Goal: Information Seeking & Learning: Understand process/instructions

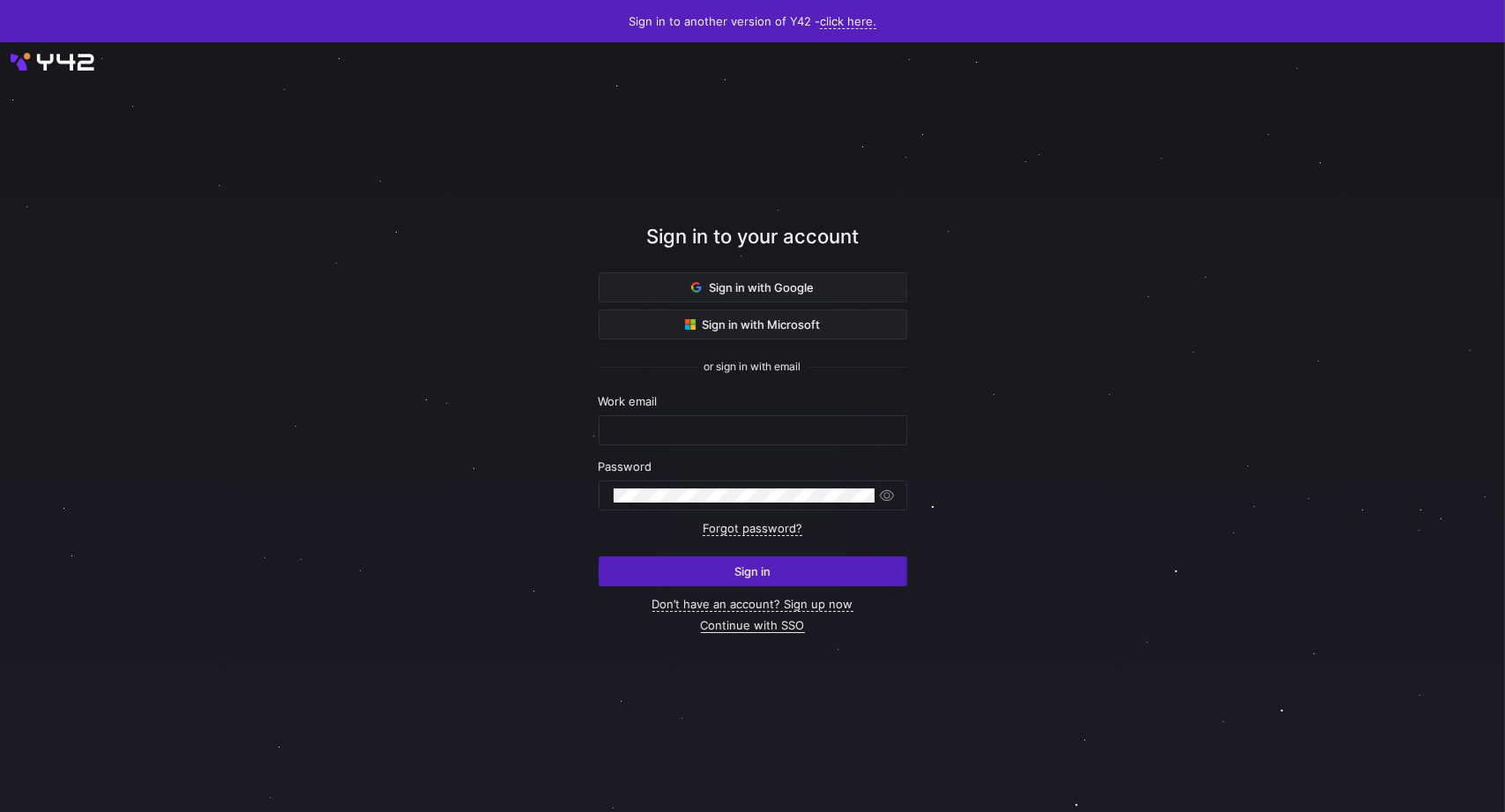
type input "[PERSON_NAME][EMAIL_ADDRESS][PERSON_NAME][DOMAIN_NAME]"
click at [769, 624] on link "Continue with SSO" at bounding box center [753, 625] width 104 height 15
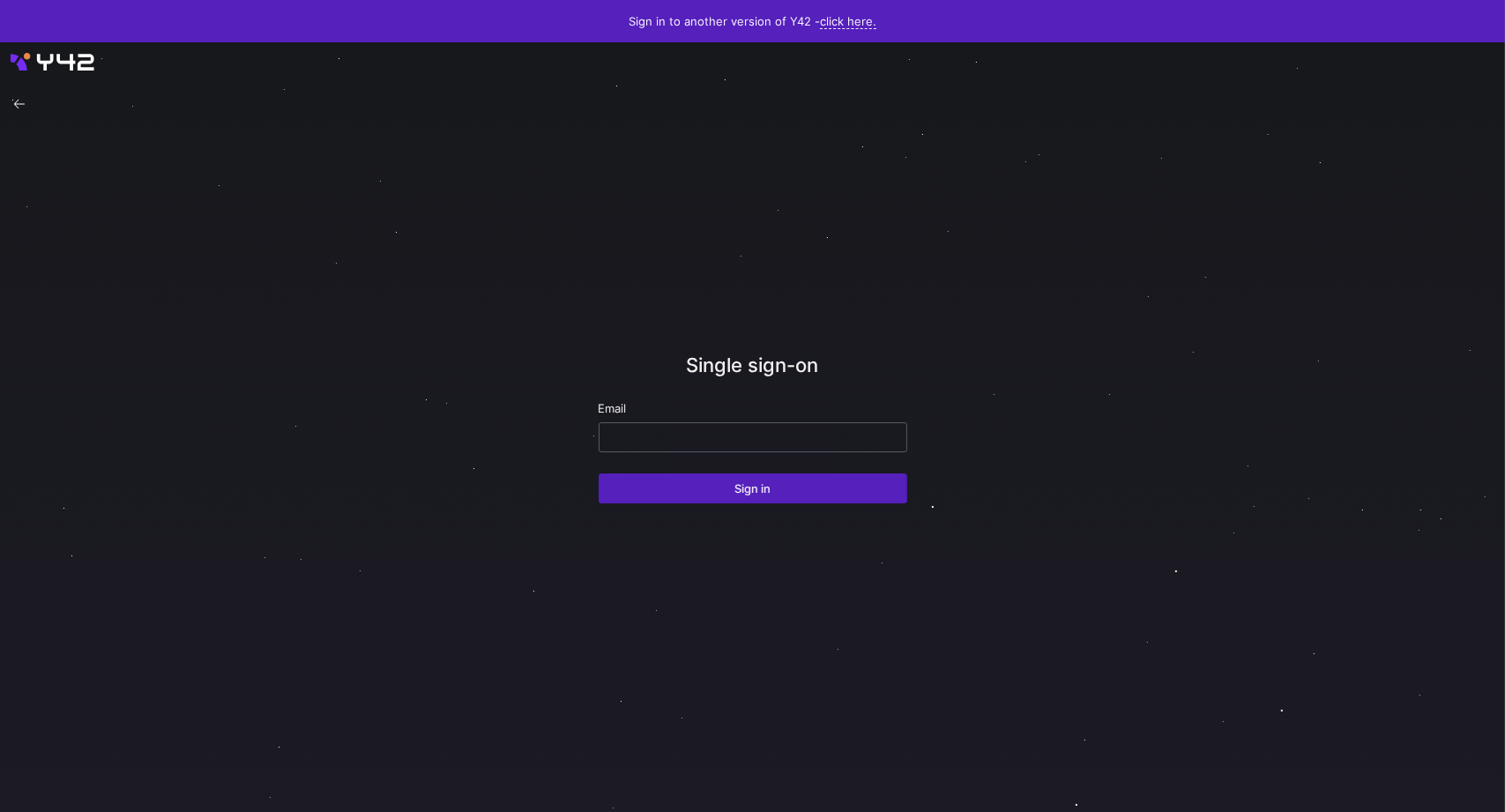
click at [737, 439] on input "email" at bounding box center [752, 437] width 278 height 14
type input "[PERSON_NAME][EMAIL_ADDRESS][PERSON_NAME][DOMAIN_NAME]"
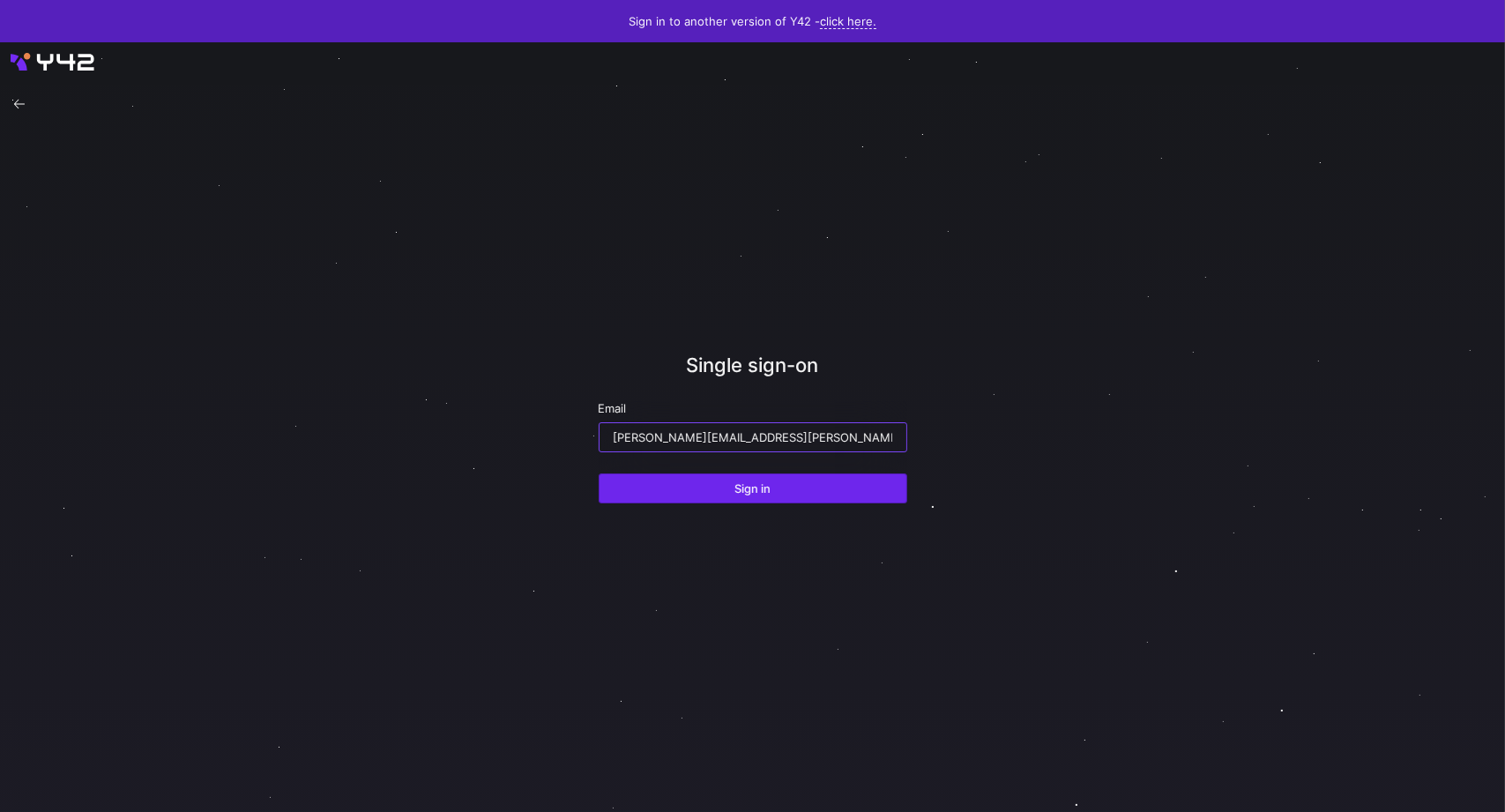
click at [755, 487] on span "Sign in" at bounding box center [752, 488] width 36 height 14
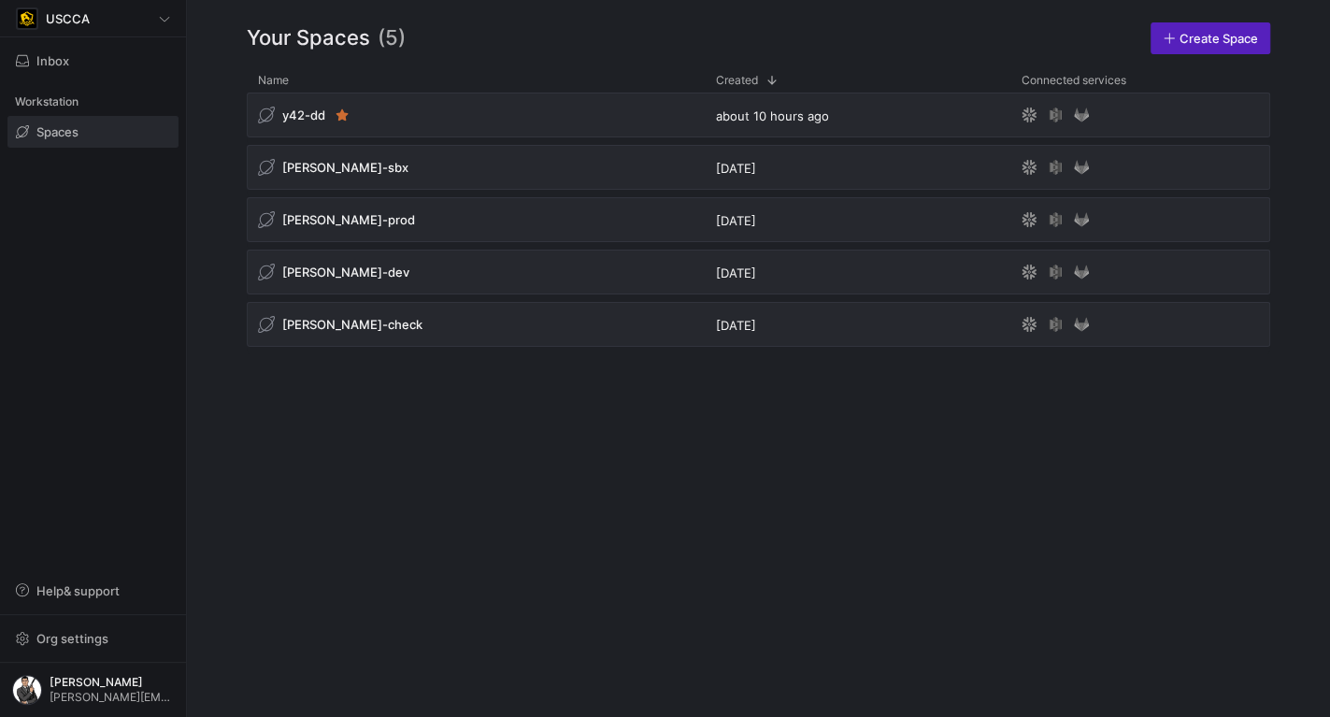
click at [950, 410] on div "y42-dd about 10 hours ago [PERSON_NAME]-sbx [DATE] [PERSON_NAME]-prod [DATE] [P…" at bounding box center [758, 390] width 1023 height 594
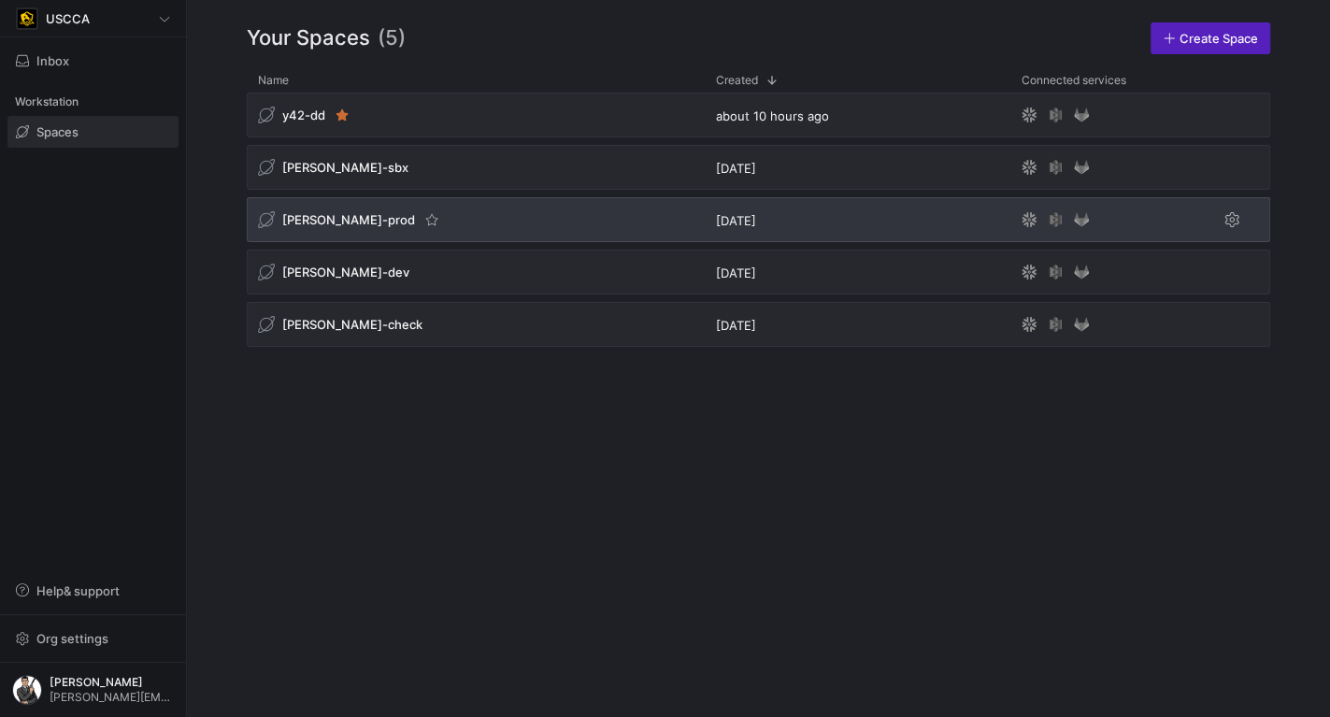
click at [473, 235] on div "[PERSON_NAME]-prod" at bounding box center [476, 219] width 458 height 45
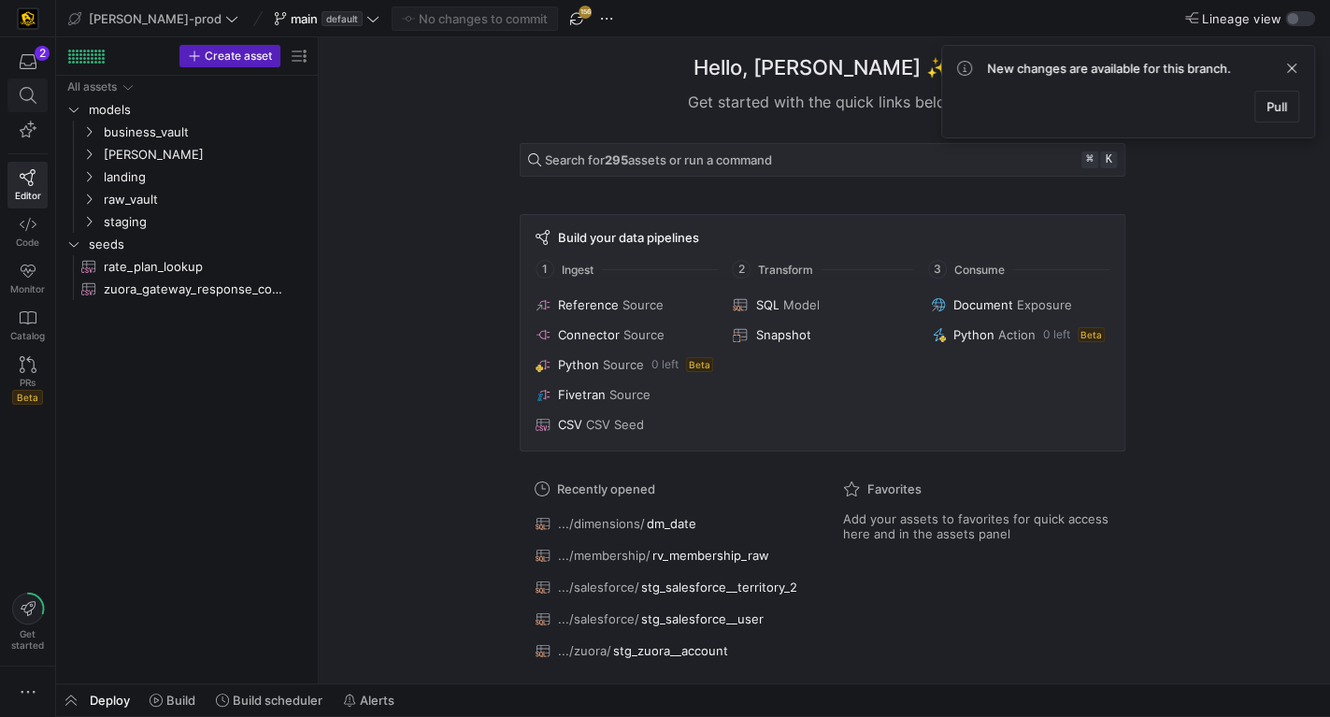
click at [26, 99] on icon at bounding box center [27, 95] width 17 height 17
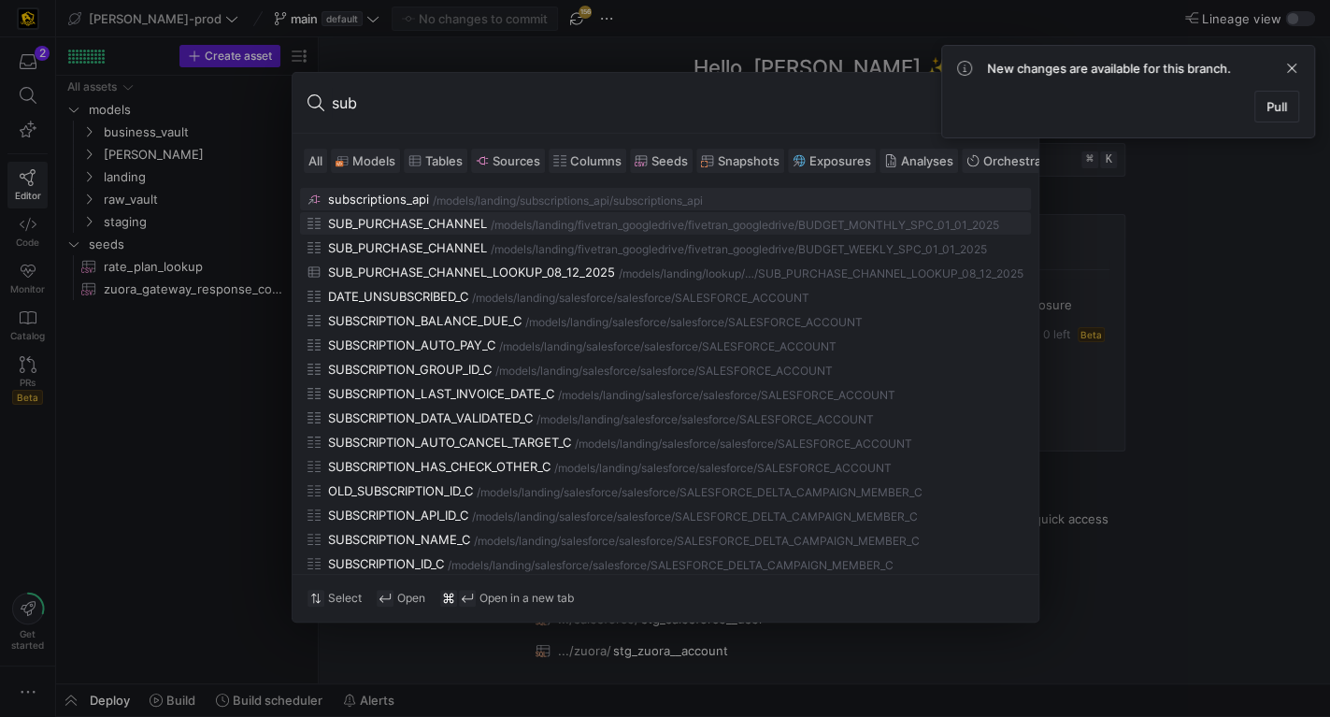
type input "sub"
click at [644, 227] on div "landing/fivetran_googledrive/fivetran_googledrive" at bounding box center [665, 225] width 259 height 13
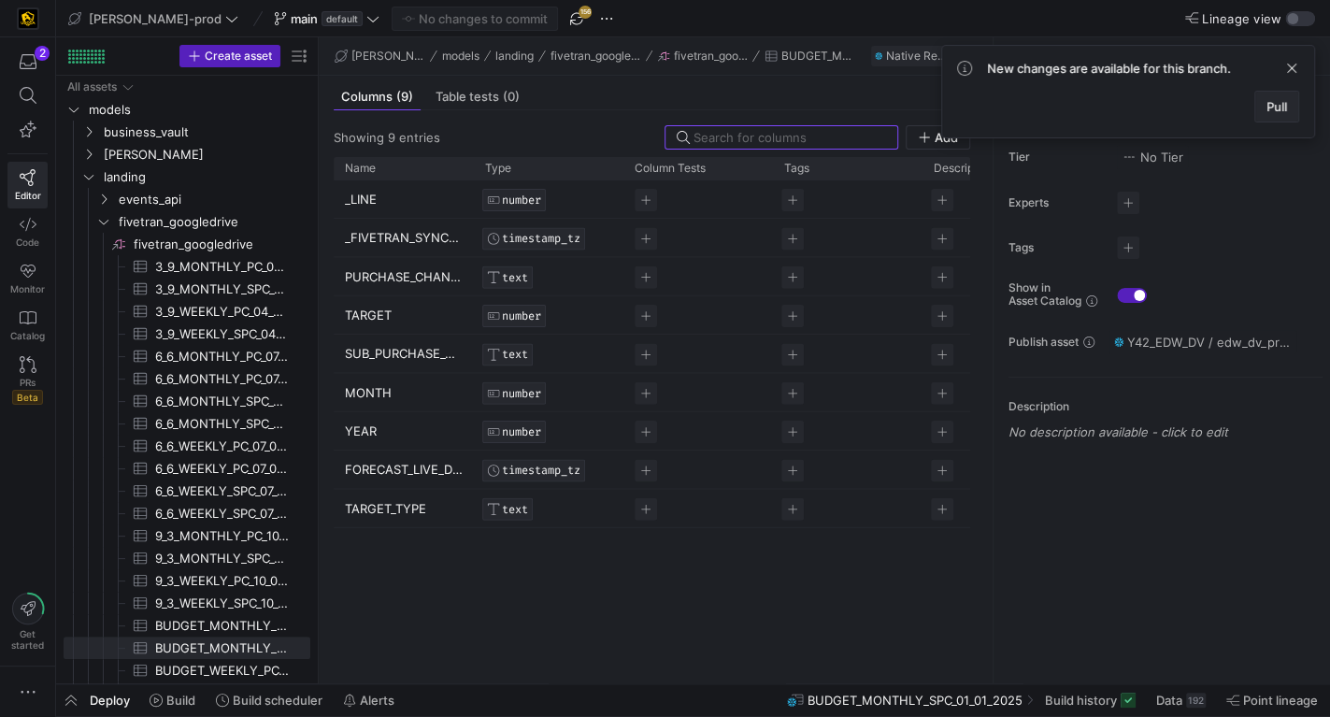
click at [1285, 99] on span "Pull" at bounding box center [1276, 106] width 21 height 15
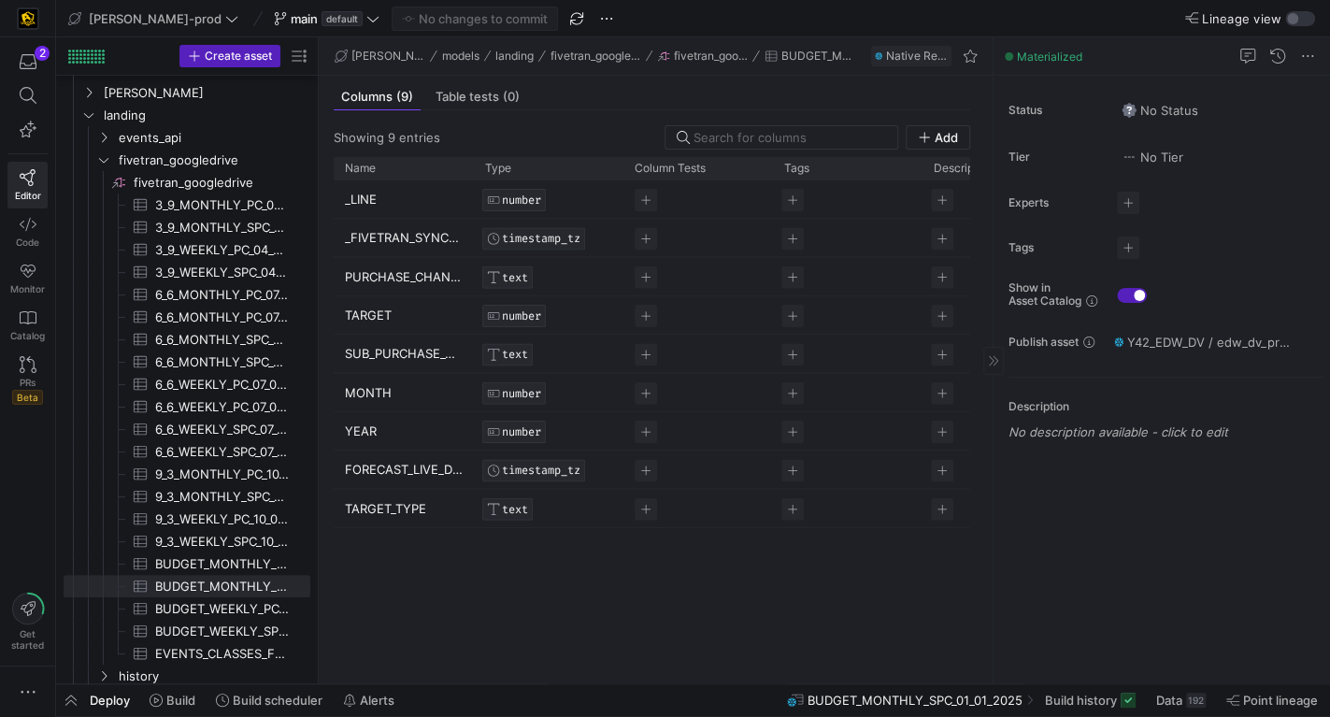
scroll to position [50, 0]
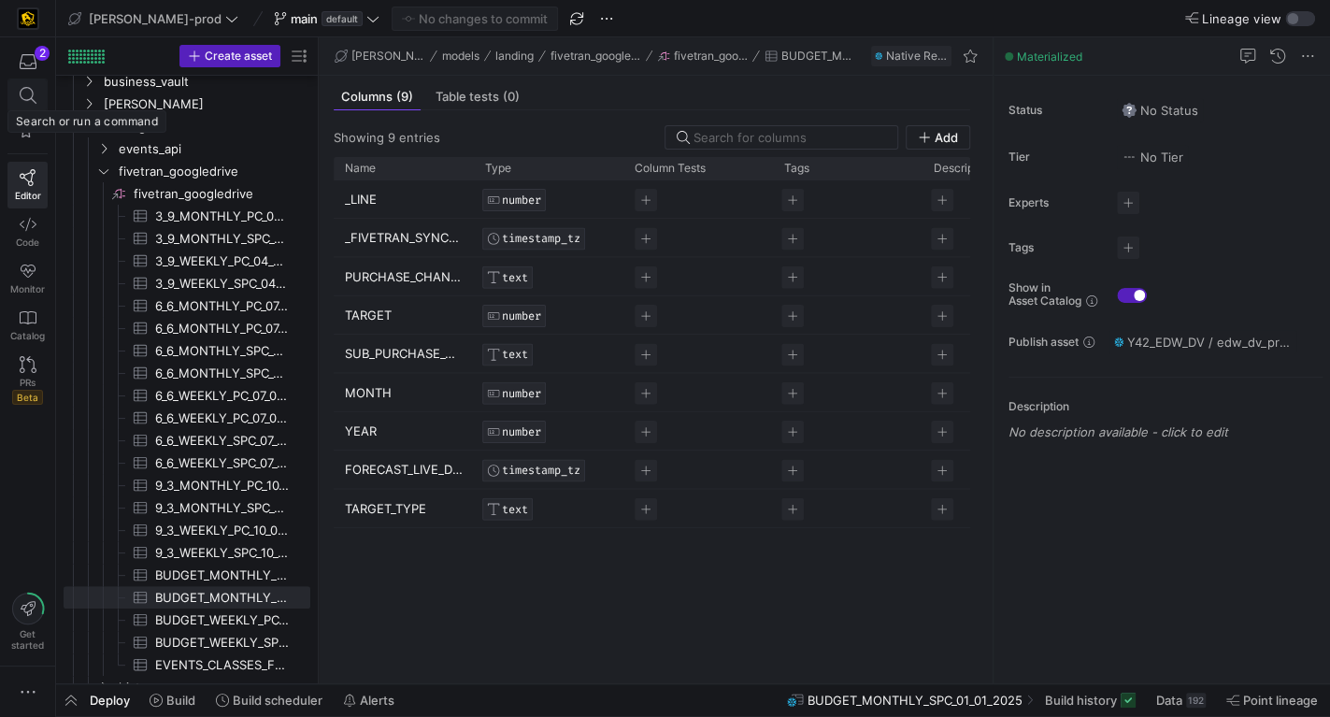
click at [26, 92] on icon at bounding box center [28, 95] width 17 height 17
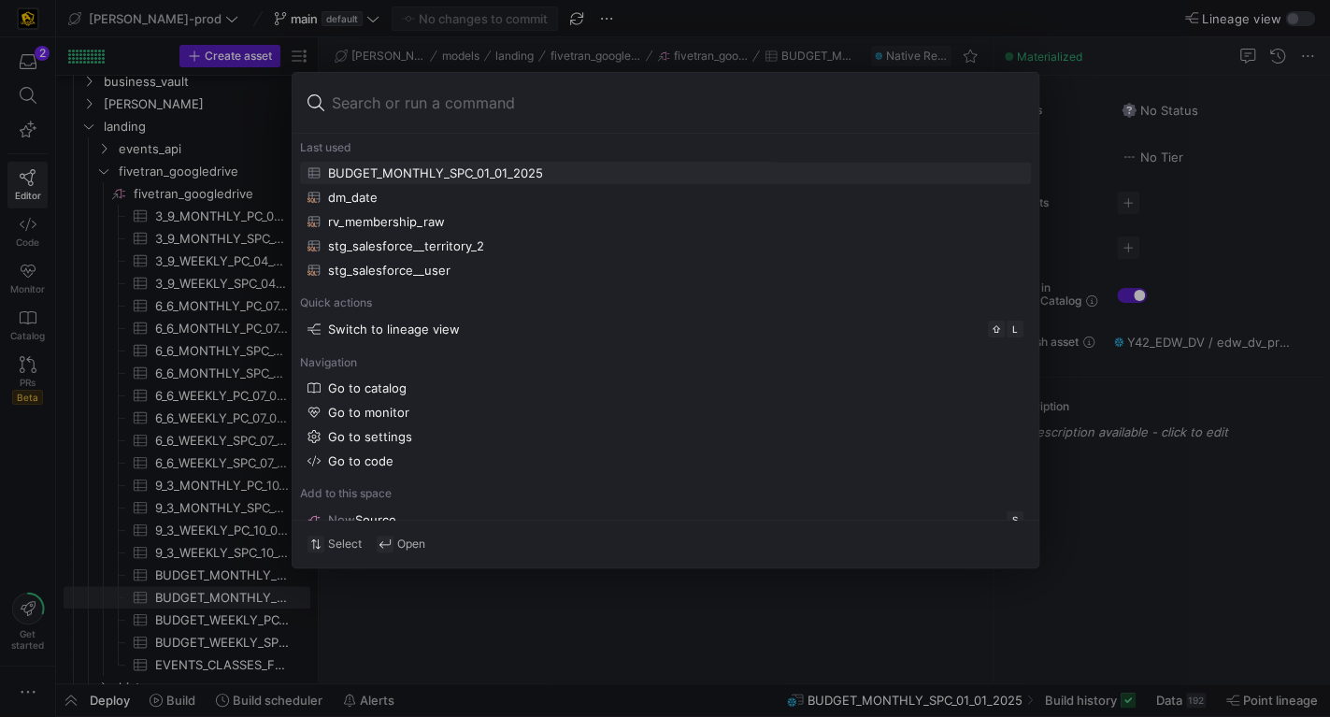
click at [364, 101] on input at bounding box center [678, 103] width 692 height 30
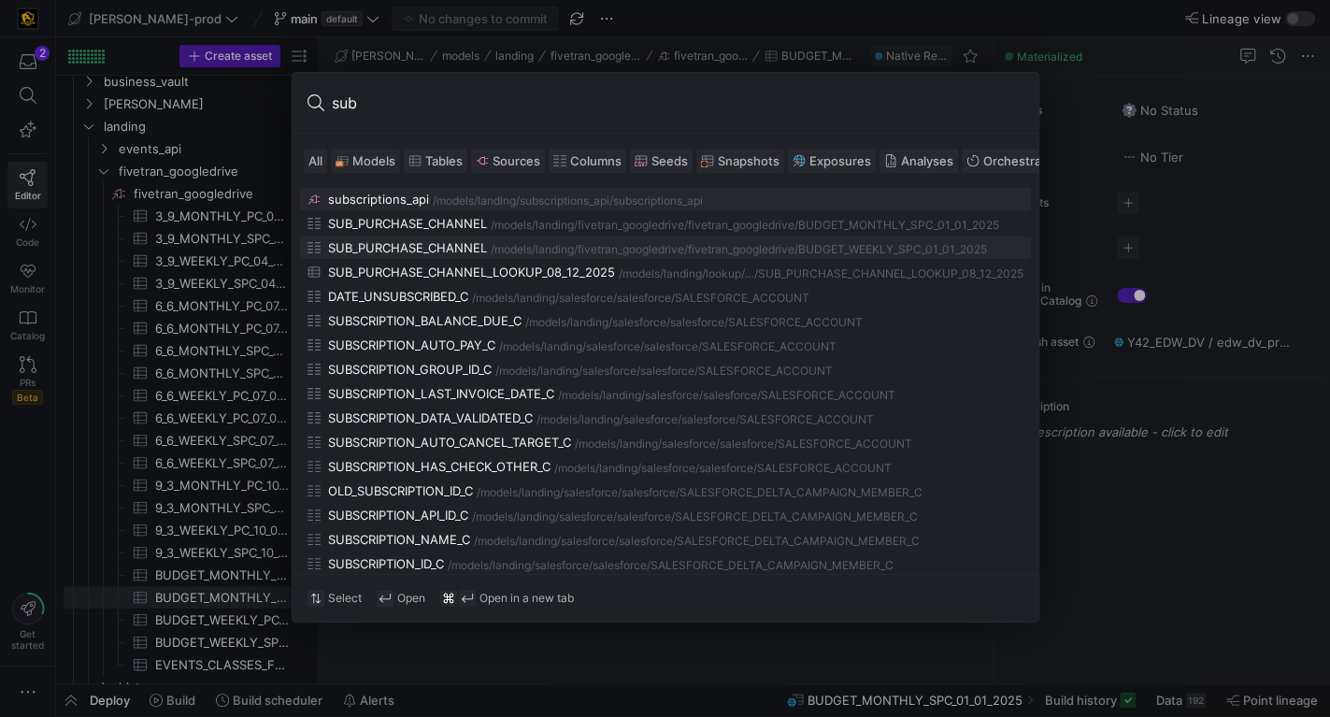
type input "sub"
click at [888, 249] on div "/BUDGET_WEEKLY_SPC_01_01_2025" at bounding box center [890, 249] width 193 height 13
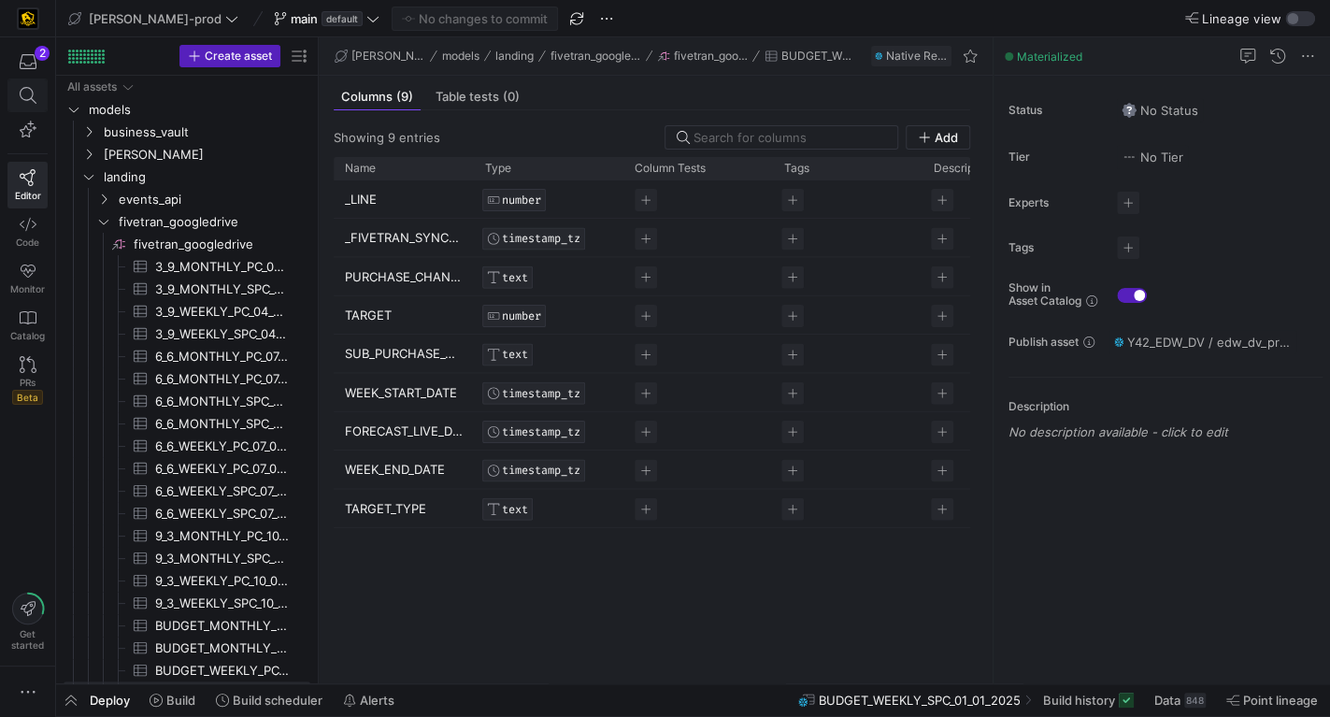
click at [20, 93] on icon at bounding box center [27, 95] width 17 height 17
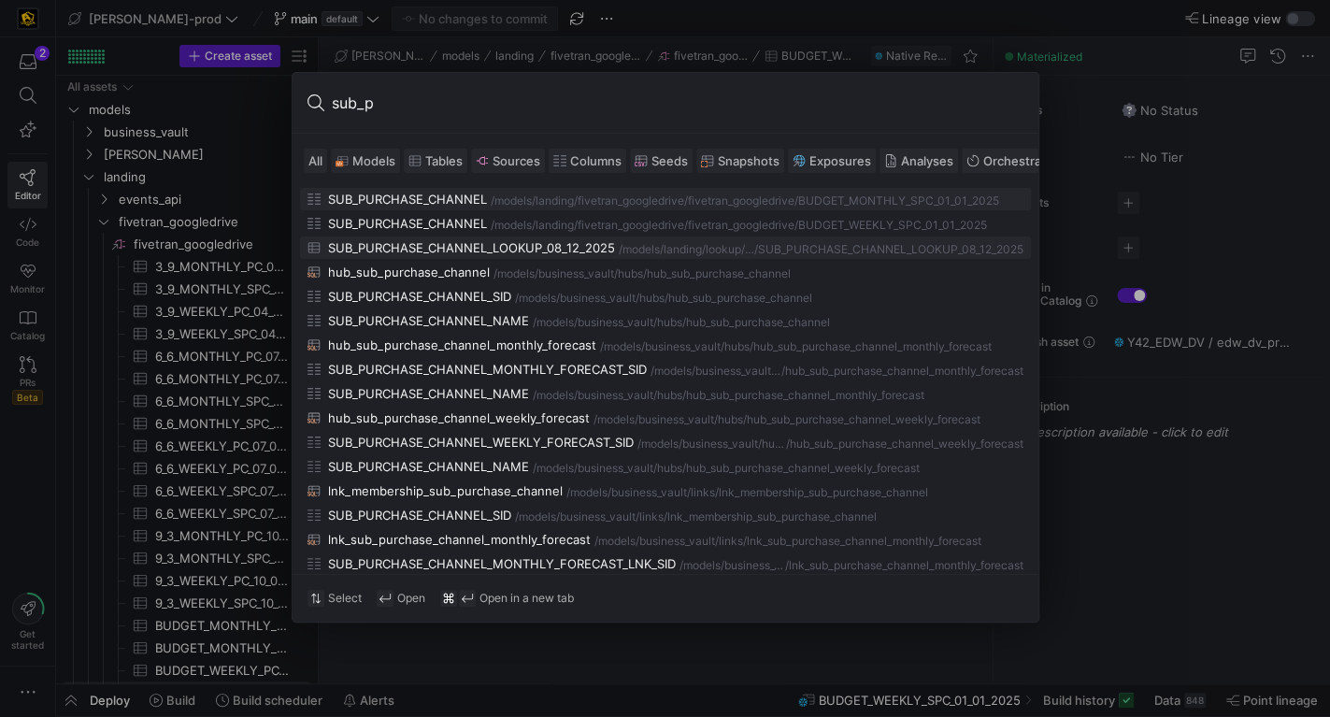
type input "sub_p"
click at [575, 246] on div "SUB_PURCHASE_CHANNEL_LOOKUP_08_12_2025" at bounding box center [471, 247] width 287 height 15
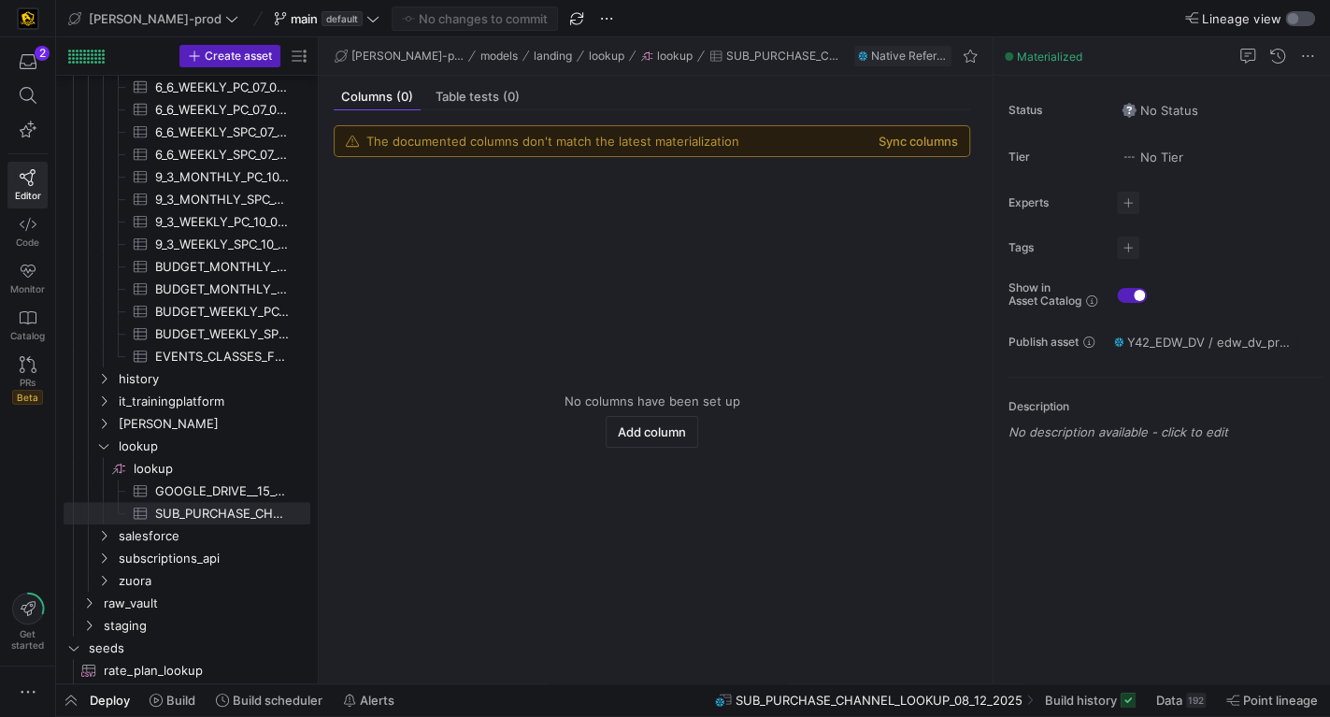
click at [1296, 21] on div "button" at bounding box center [1292, 18] width 11 height 11
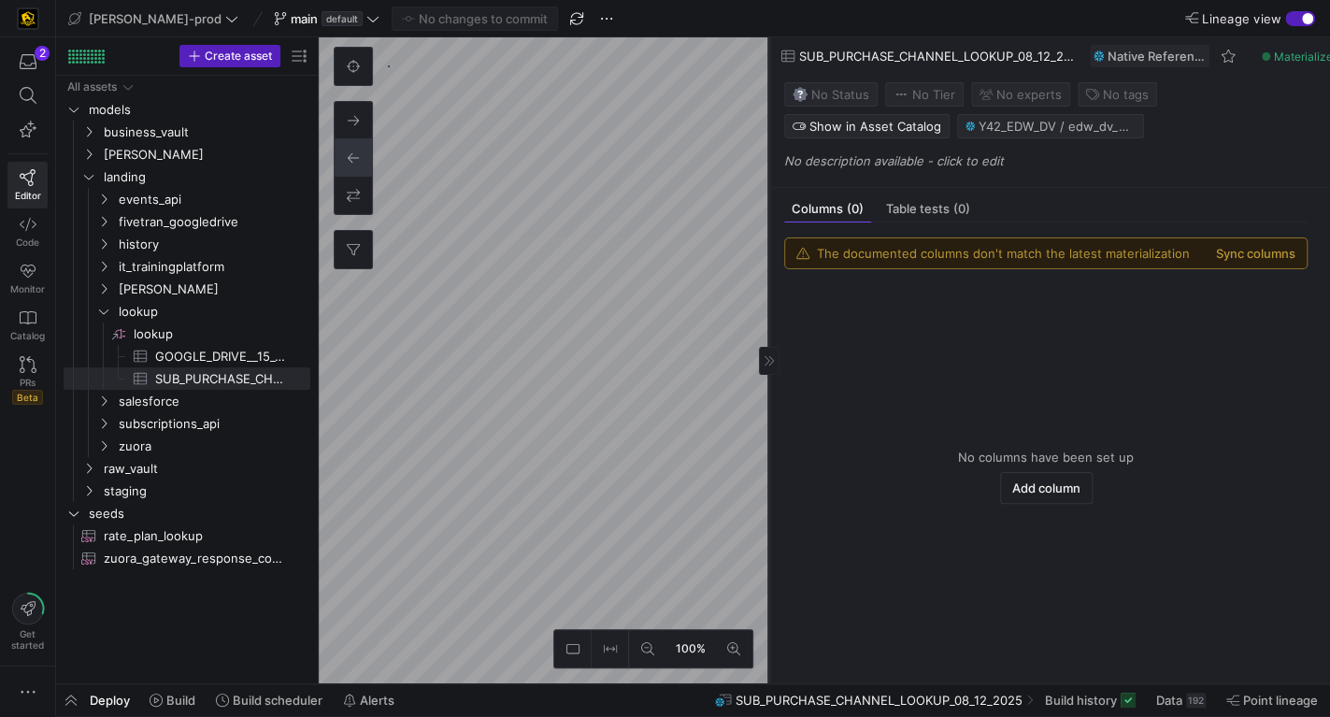
click at [767, 359] on icon at bounding box center [769, 360] width 11 height 11
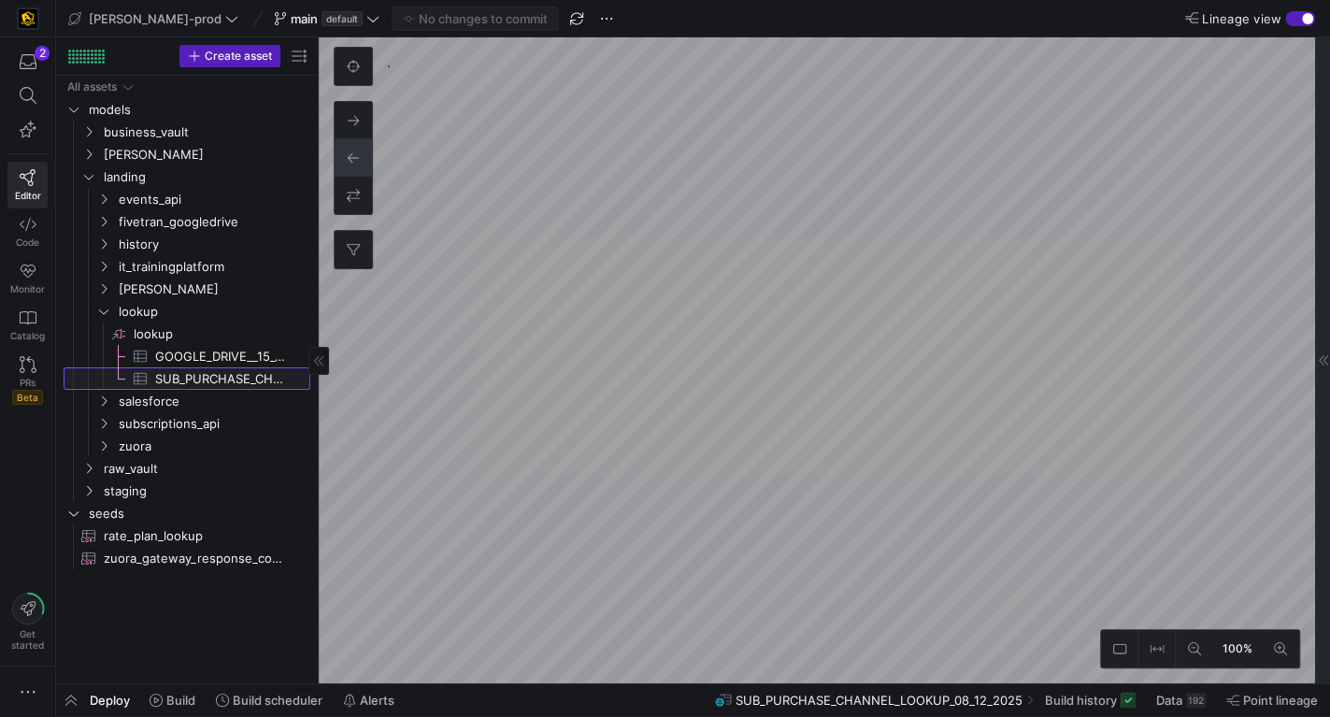
click at [222, 378] on span "SUB_PURCHASE_CHANNEL_LOOKUP_08_12_2025​​​​​​​​​" at bounding box center [222, 378] width 134 height 21
click at [33, 236] on span "Code" at bounding box center [27, 241] width 23 height 11
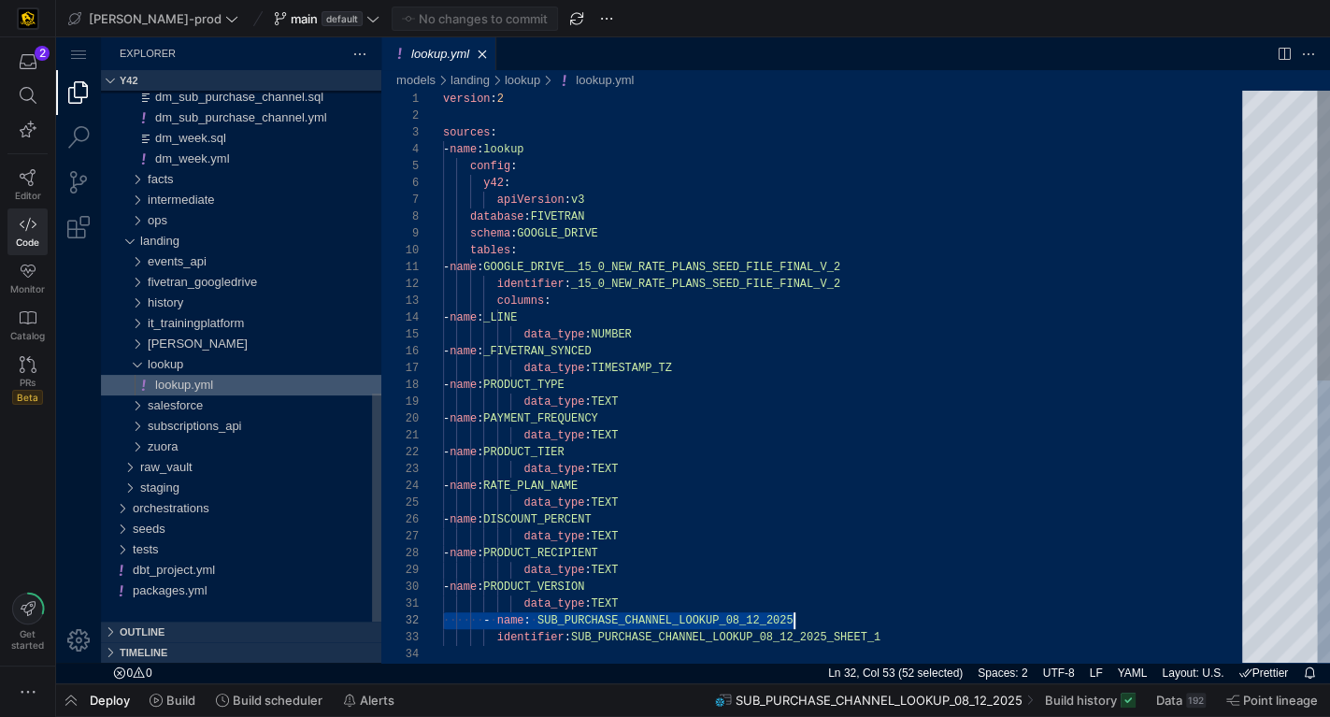
scroll to position [17, 351]
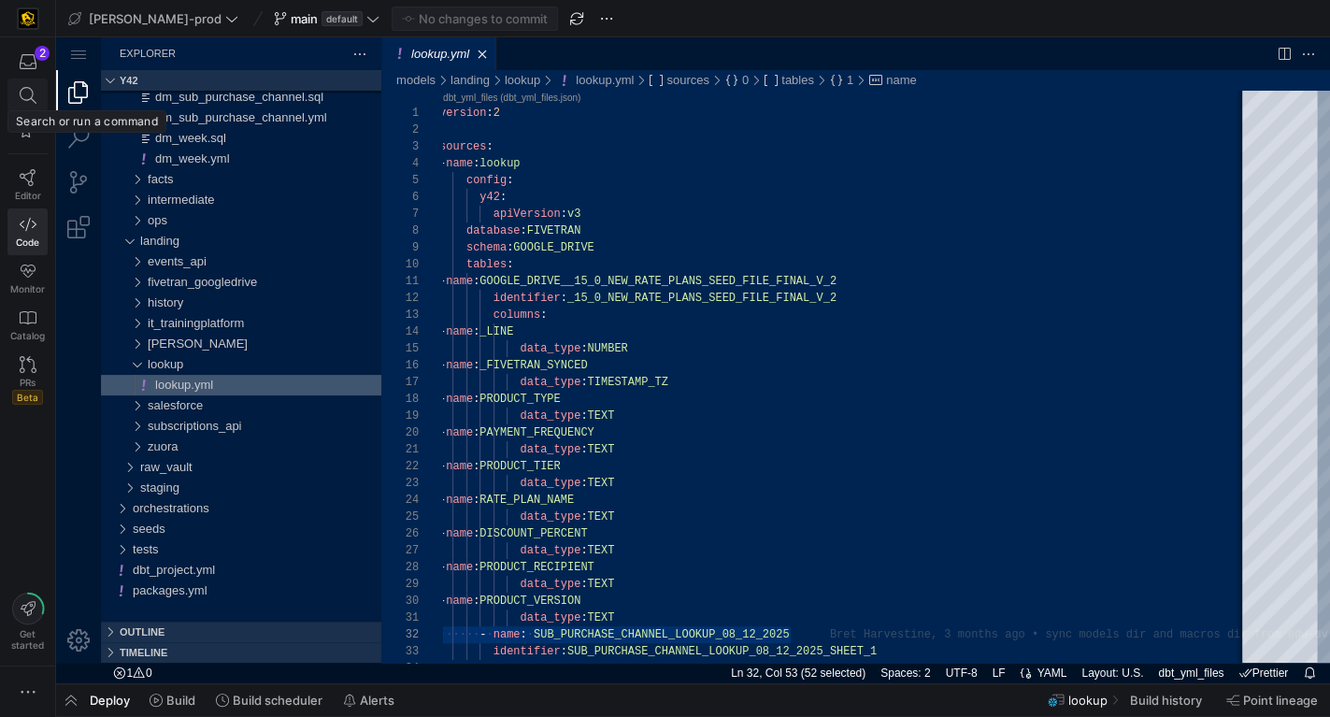
click at [26, 98] on icon at bounding box center [27, 95] width 17 height 17
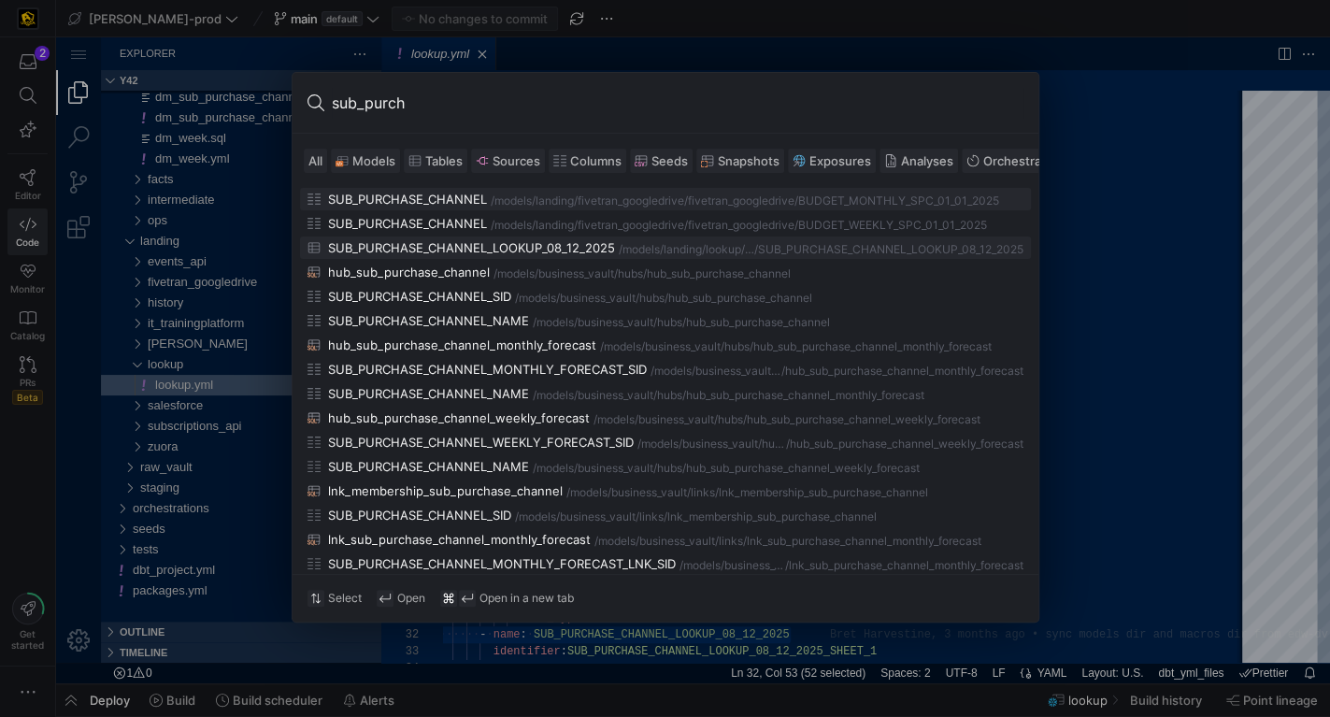
type input "sub_purch"
click at [484, 245] on div "SUB_PURCHASE_CHANNEL_LOOKUP_08_12_2025" at bounding box center [471, 247] width 287 height 15
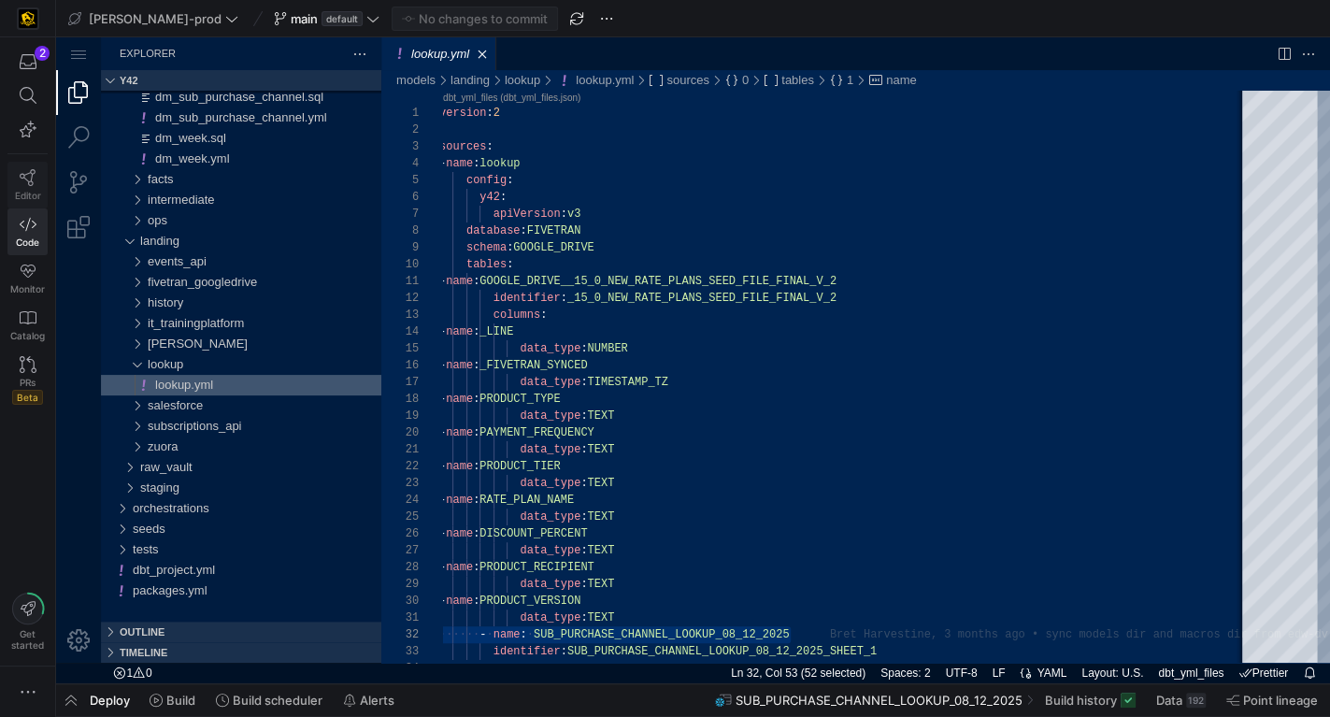
click at [38, 181] on link "Editor" at bounding box center [27, 185] width 40 height 47
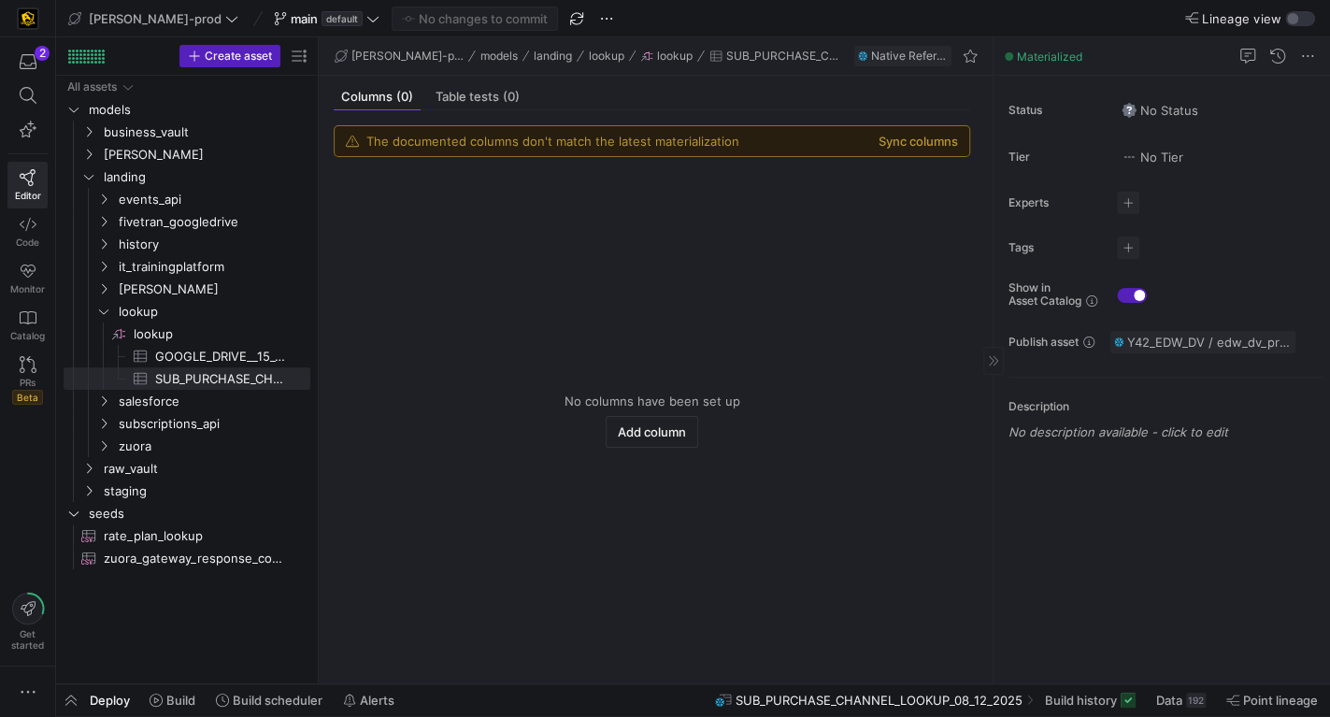
click at [1178, 341] on span "Y42_EDW_DV / edw_dv_prod_main / SOURCE__LOOKUP__SUB_PURCHASE_CHANNEL_LOOKUP_08_…" at bounding box center [1209, 342] width 164 height 15
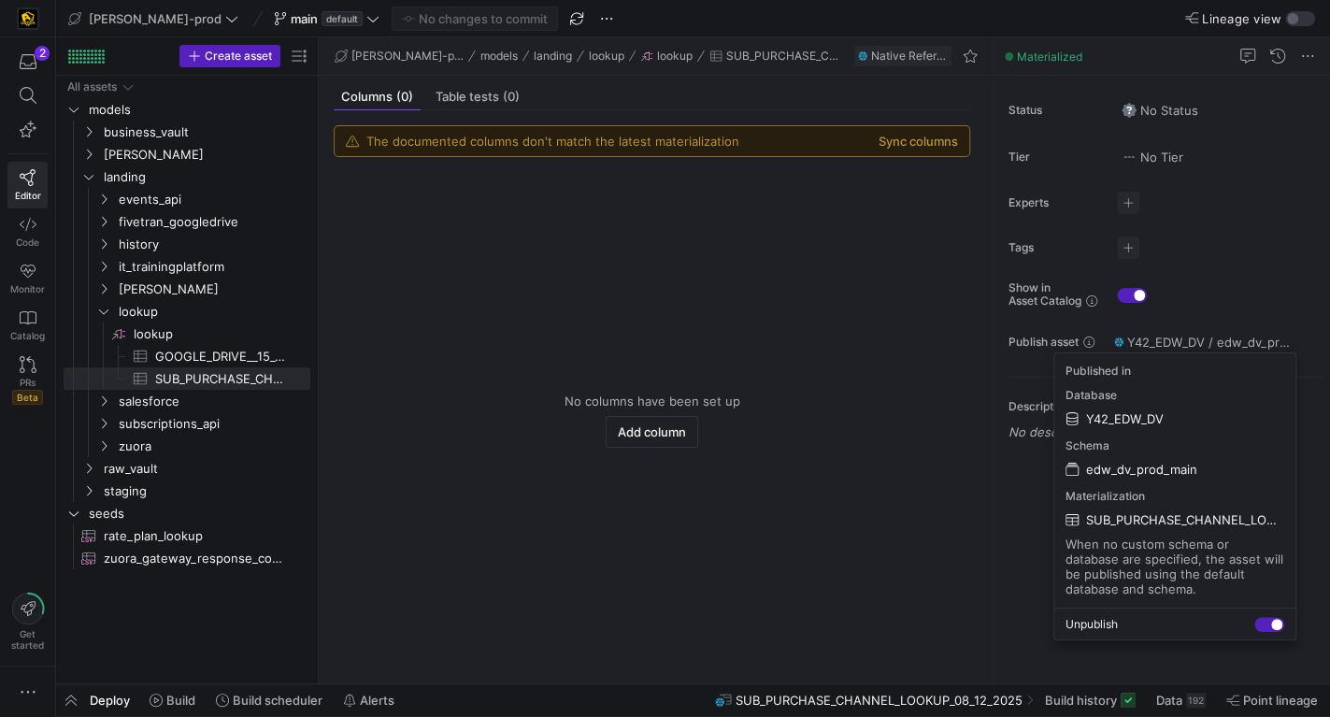
click at [1139, 419] on span "Y42_EDW_DV" at bounding box center [1125, 418] width 78 height 15
click at [1139, 419] on div "Description No description available - click to edit" at bounding box center [1165, 410] width 314 height 66
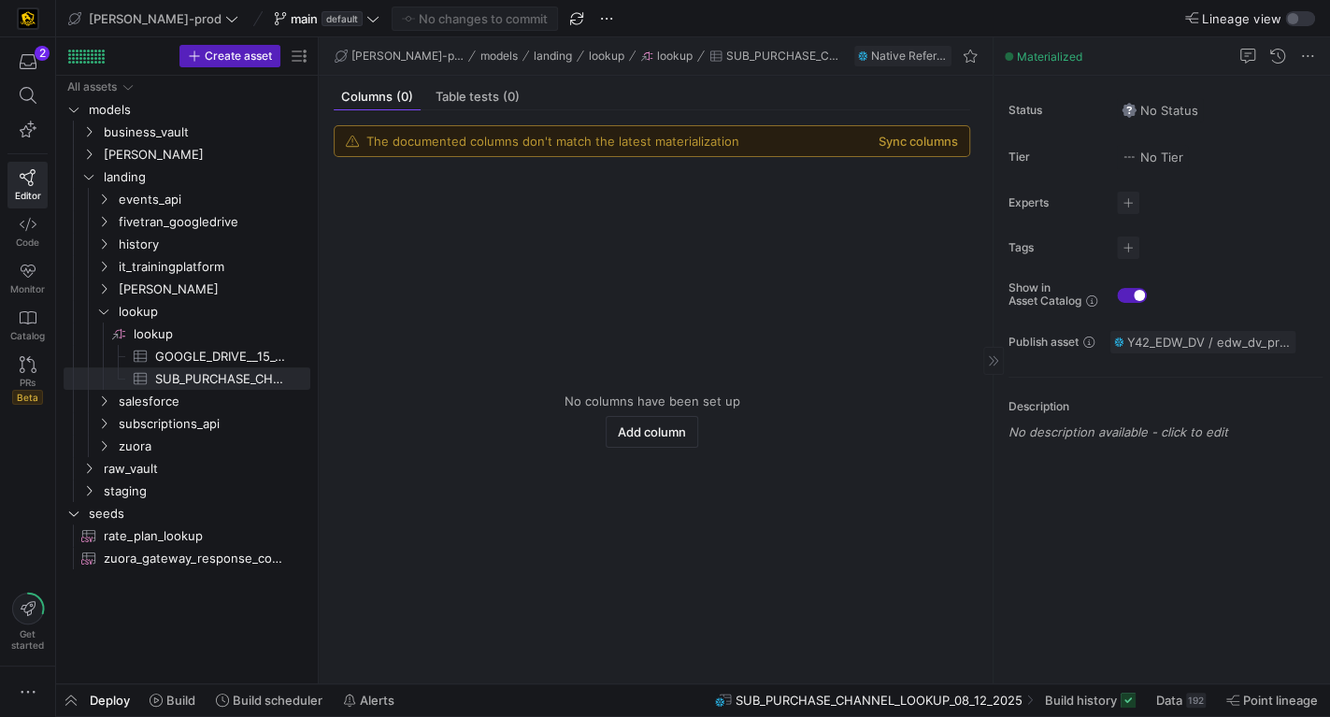
click at [1153, 335] on span "Y42_EDW_DV / edw_dv_prod_main / SOURCE__LOOKUP__SUB_PURCHASE_CHANNEL_LOOKUP_08_…" at bounding box center [1209, 342] width 164 height 15
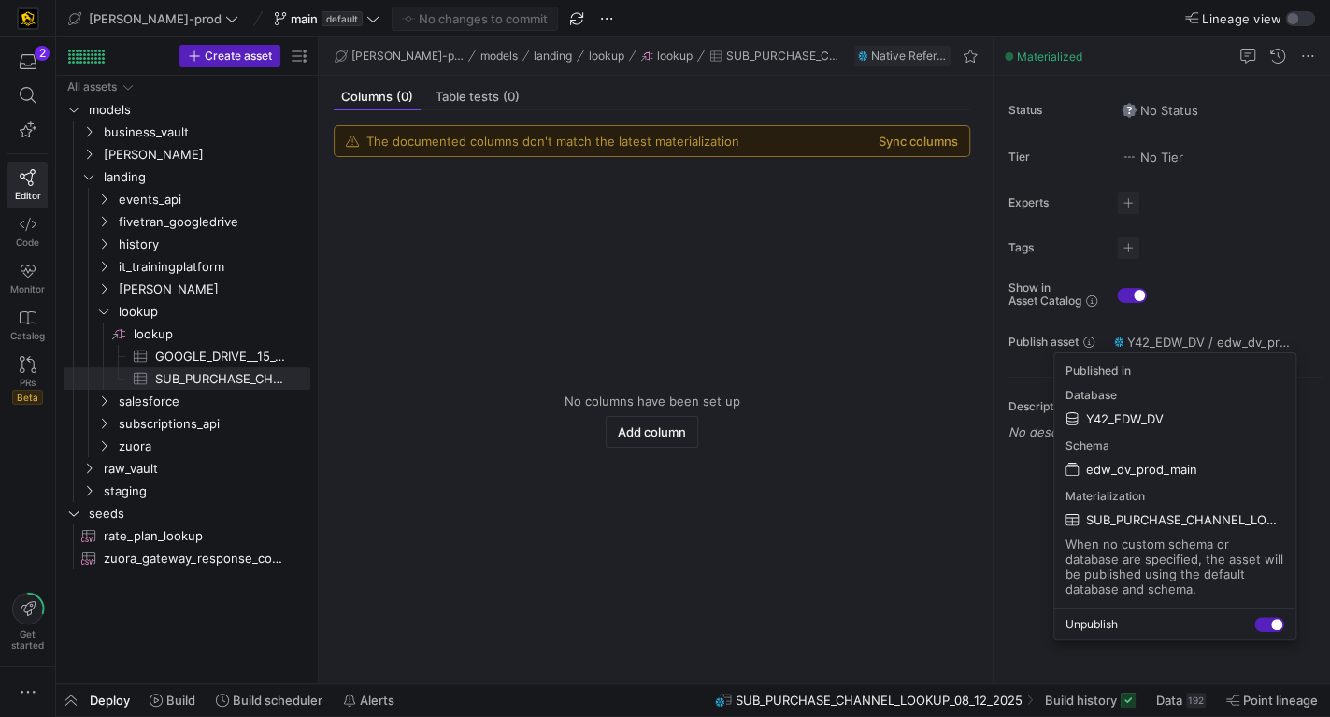
click at [1159, 519] on span "SUB_PURCHASE_CHANNEL_LOOKUP_08_12_2025" at bounding box center [1185, 519] width 198 height 15
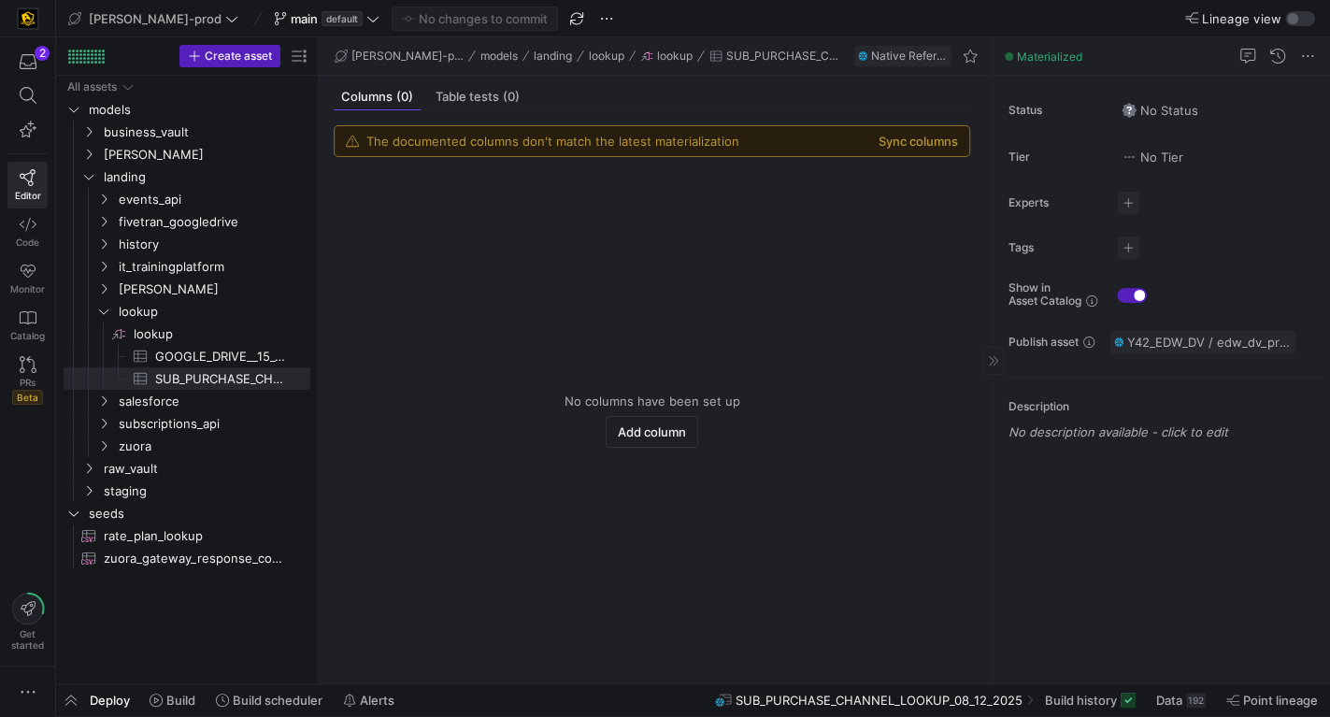
click at [1144, 344] on span "Y42_EDW_DV / edw_dv_prod_main / SOURCE__LOOKUP__SUB_PURCHASE_CHANNEL_LOOKUP_08_…" at bounding box center [1209, 342] width 164 height 15
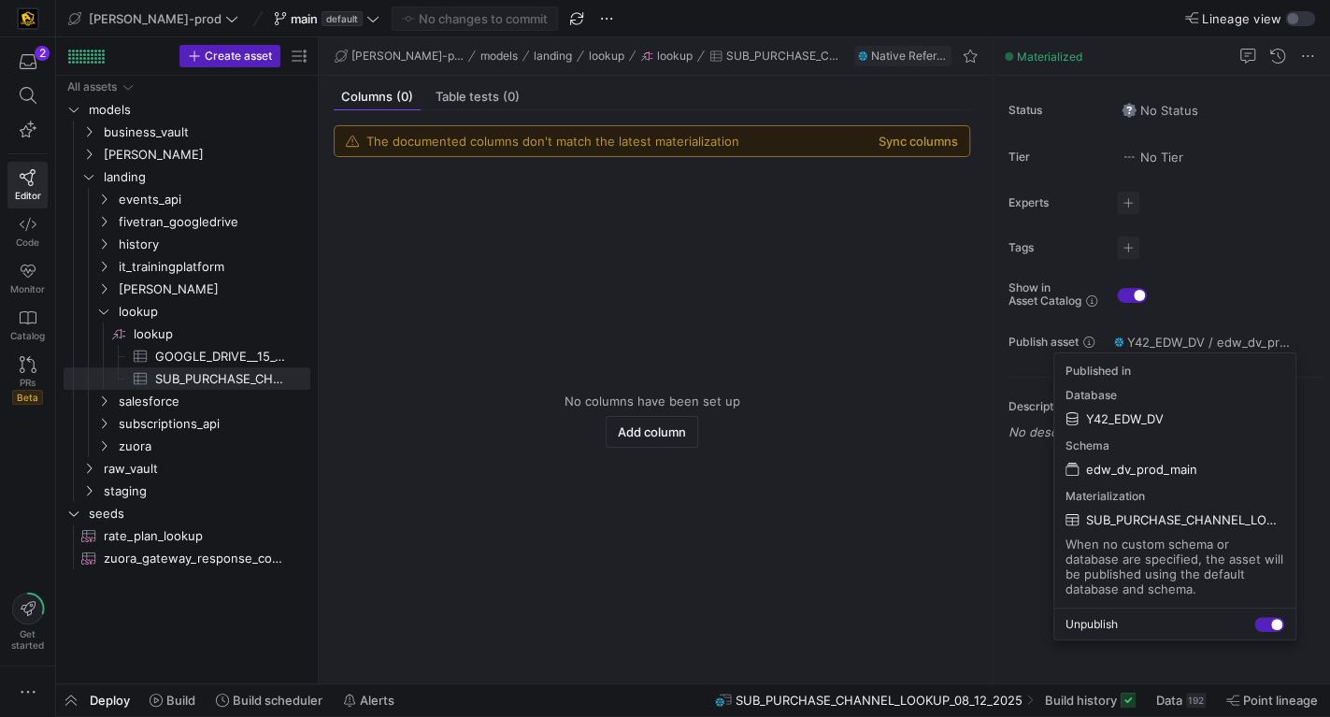
click at [1094, 416] on span "Y42_EDW_DV" at bounding box center [1125, 418] width 78 height 15
click at [1094, 416] on div "Description No description available - click to edit" at bounding box center [1165, 410] width 314 height 66
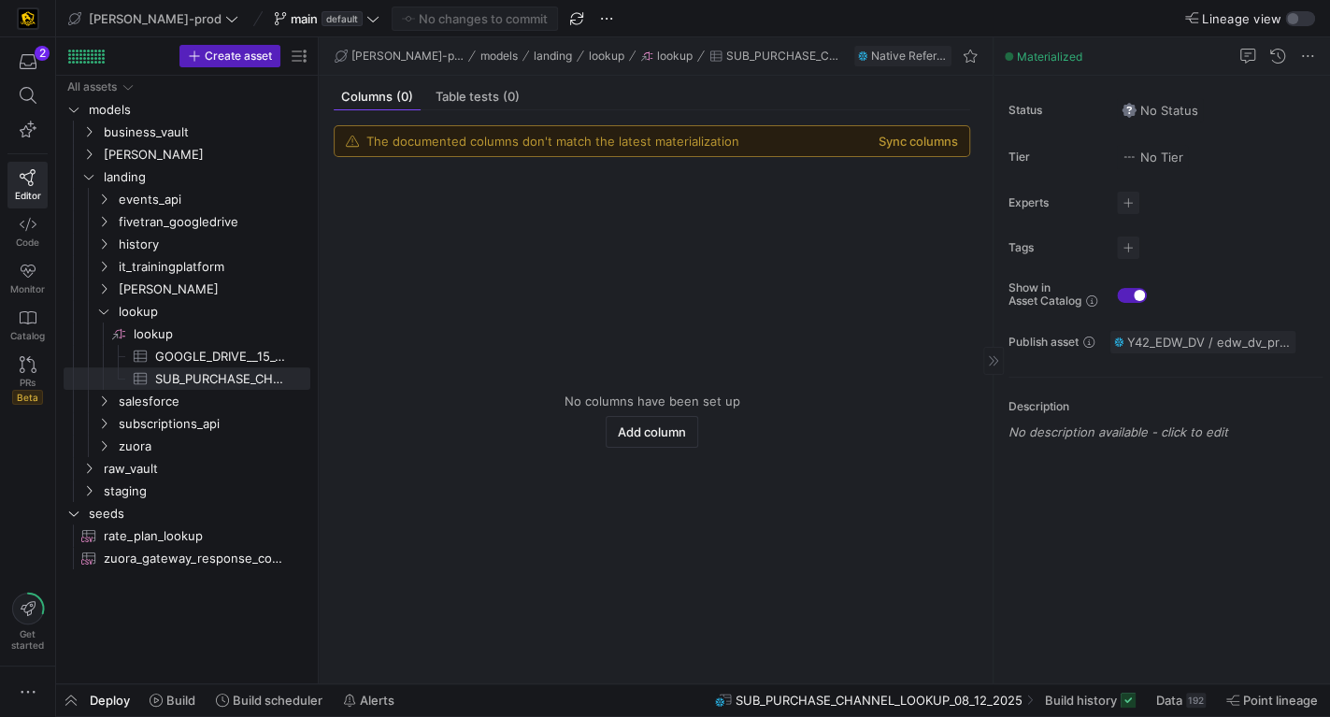
click at [1237, 336] on span "Y42_EDW_DV / edw_dv_prod_main / SOURCE__LOOKUP__SUB_PURCHASE_CHANNEL_LOOKUP_08_…" at bounding box center [1209, 342] width 164 height 15
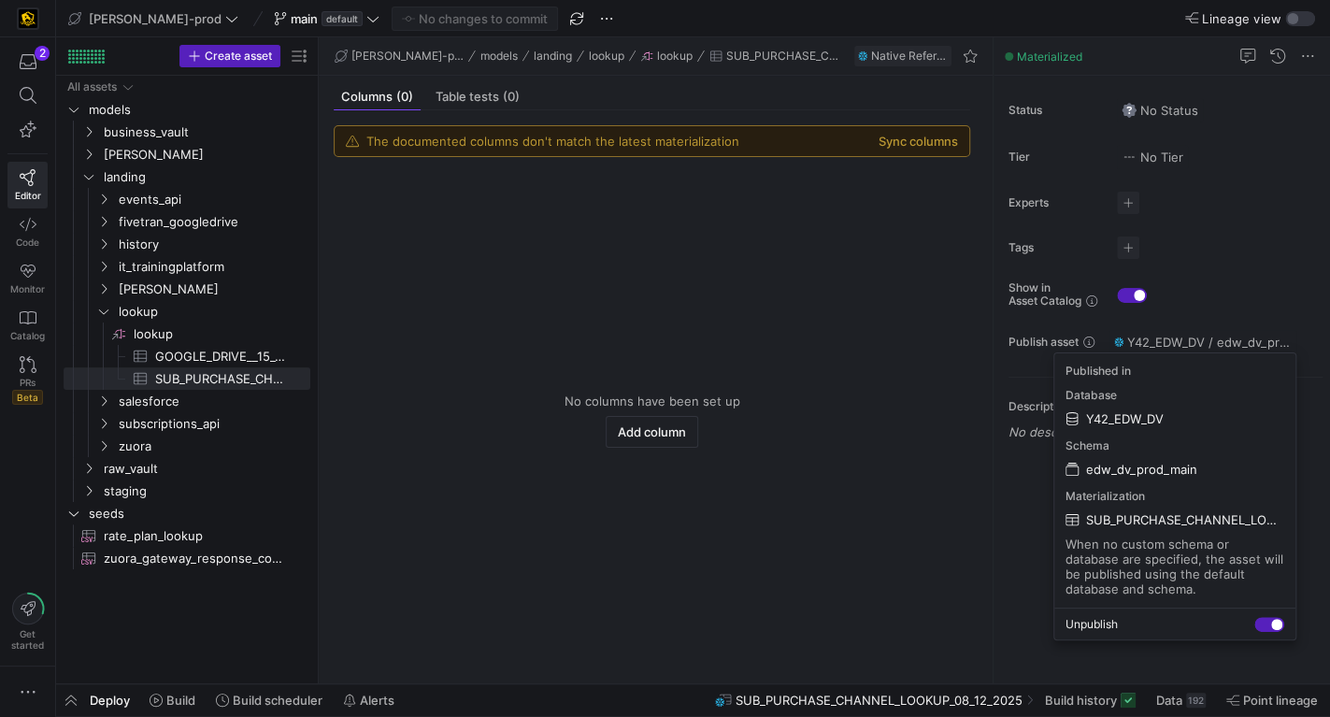
drag, startPoint x: 1087, startPoint y: 518, endPoint x: 1254, endPoint y: 521, distance: 167.3
click at [1254, 521] on span "SUB_PURCHASE_CHANNEL_LOOKUP_08_12_2025" at bounding box center [1185, 519] width 198 height 15
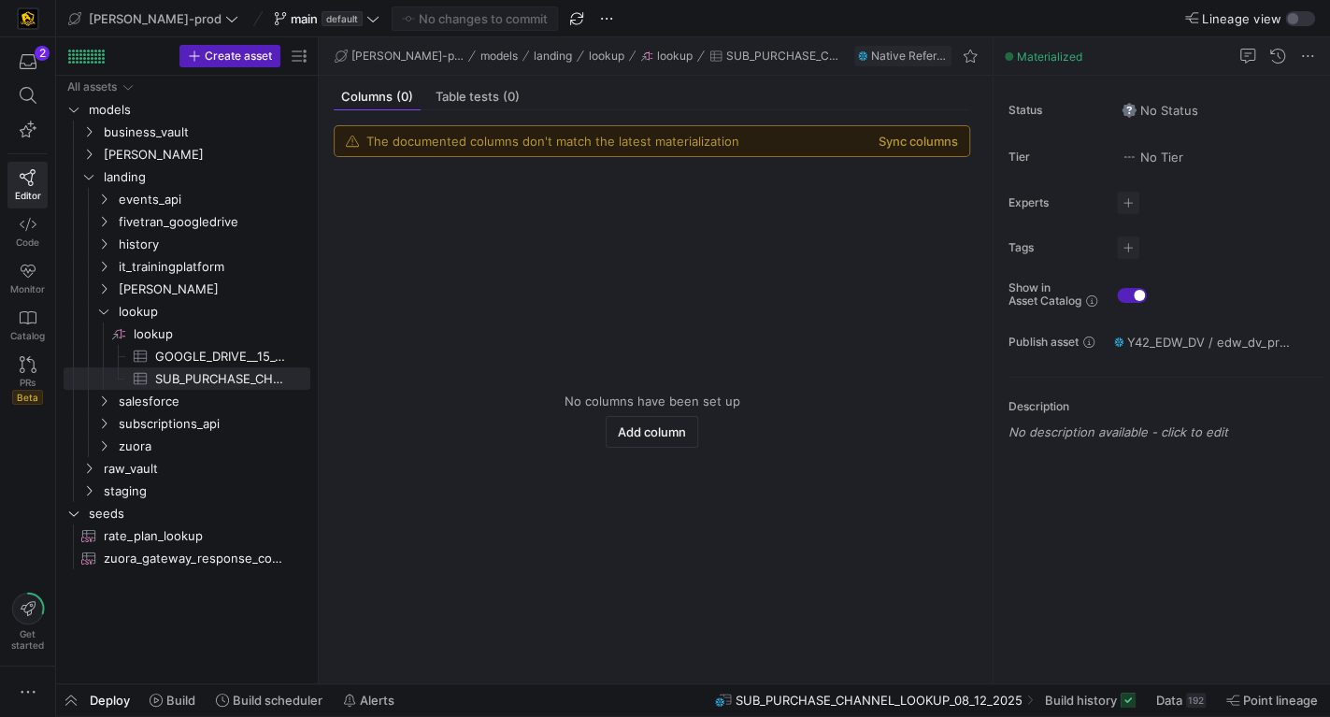
copy span "SUB_PURCHASE_CHANNEL_L"
